Goal: Check status: Check status

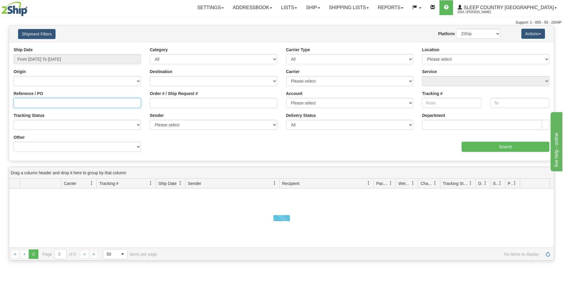
click at [34, 105] on input "Reference / PO" at bounding box center [77, 103] width 127 height 10
paste input "9000H996526"
click at [17, 104] on input "9000H996526" at bounding box center [77, 103] width 127 height 10
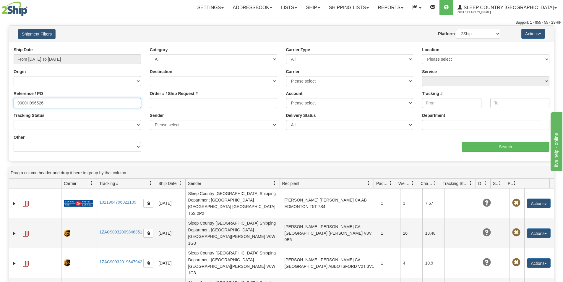
type input "9000H996526"
click at [64, 58] on input "From [DATE] To [DATE]" at bounding box center [77, 59] width 127 height 10
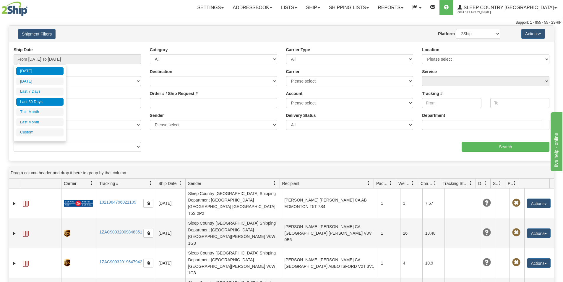
click at [45, 104] on li "Last 30 Days" at bounding box center [39, 102] width 47 height 8
type input "From [DATE] To [DATE]"
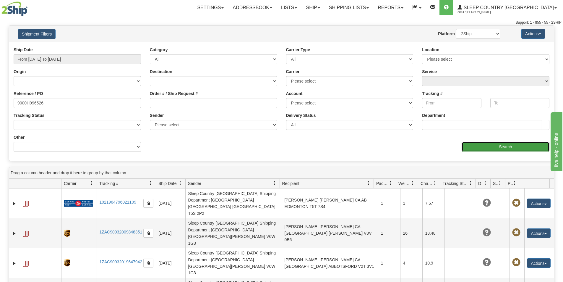
click at [502, 151] on input "Search" at bounding box center [506, 147] width 88 height 10
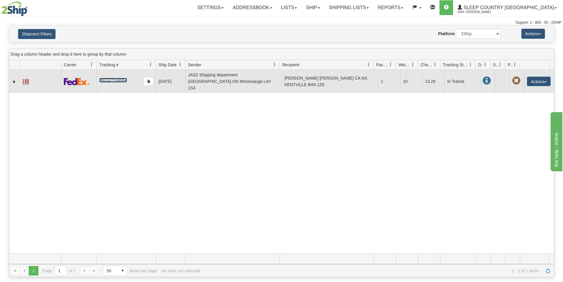
click at [107, 78] on link "392327199984" at bounding box center [112, 80] width 27 height 5
